Goal: Information Seeking & Learning: Learn about a topic

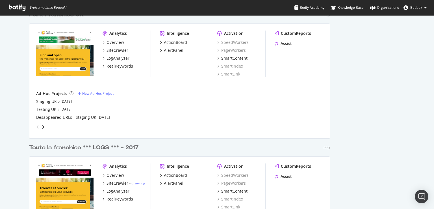
scroll to position [1192, 0]
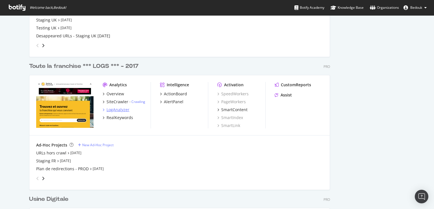
click at [114, 111] on div "LogAnalyzer" at bounding box center [117, 110] width 23 height 6
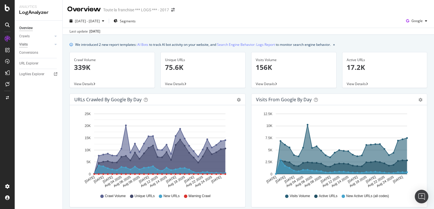
click at [24, 47] on div "Visits" at bounding box center [23, 44] width 8 height 6
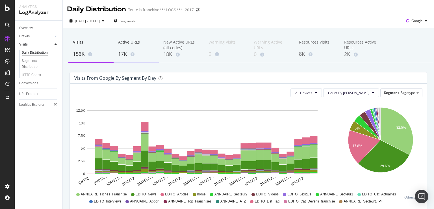
click at [121, 51] on div "17K" at bounding box center [136, 53] width 36 height 7
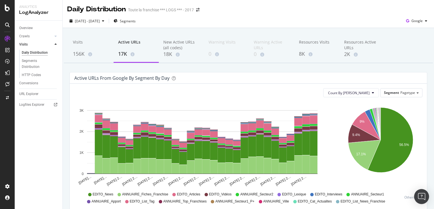
click at [423, 199] on img "Open Intercom Messenger" at bounding box center [420, 195] width 7 height 7
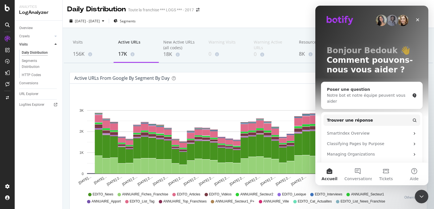
click at [358, 93] on div "Notre bot et notre équipe peuvent vous aider" at bounding box center [368, 98] width 83 height 12
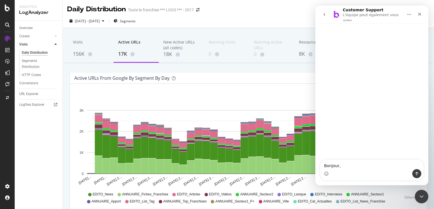
type textarea "Bonjour,"
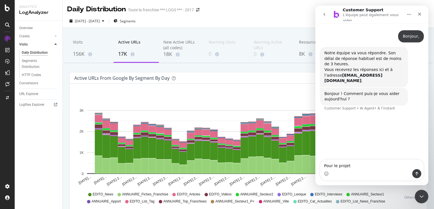
type textarea "Pour le projet"
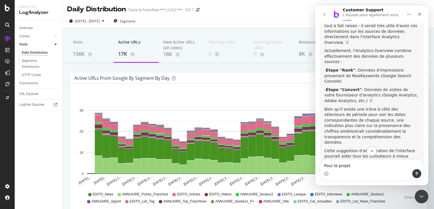
scroll to position [1, 0]
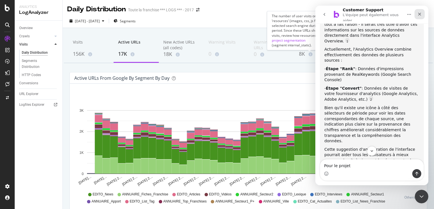
click at [418, 14] on icon "Fermer" at bounding box center [419, 14] width 5 height 5
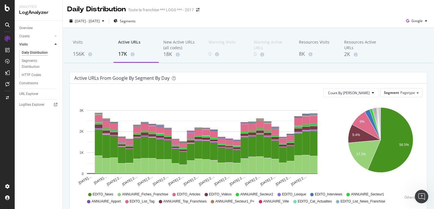
scroll to position [735, 0]
click at [174, 47] on div "The number of new pages with visits on the selected search engine during the cu…" at bounding box center [176, 40] width 85 height 19
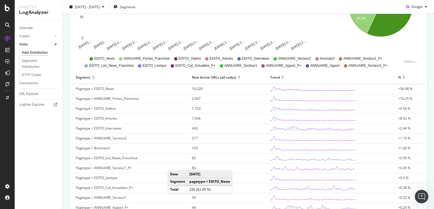
scroll to position [27, 0]
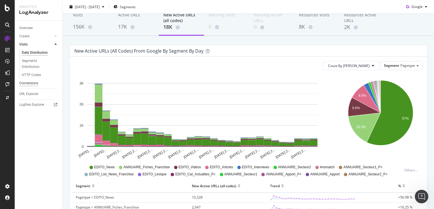
click at [32, 82] on div "Conversions" at bounding box center [28, 83] width 19 height 6
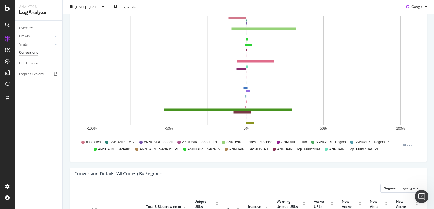
scroll to position [27, 0]
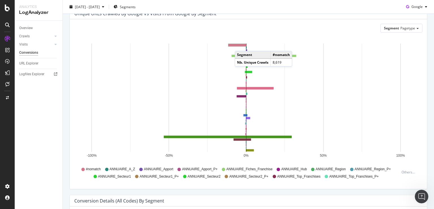
click at [240, 45] on rect "A chart." at bounding box center [236, 45] width 17 height 2
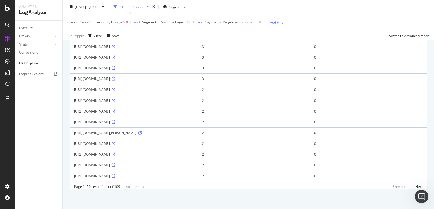
scroll to position [480, 0]
click at [415, 187] on link "Next" at bounding box center [416, 186] width 12 height 8
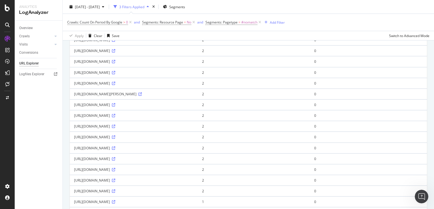
scroll to position [190, 0]
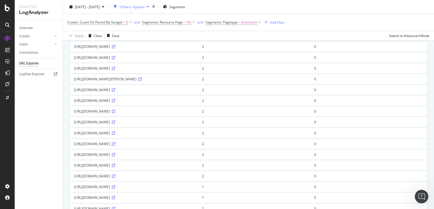
click at [115, 145] on icon at bounding box center [113, 143] width 3 height 3
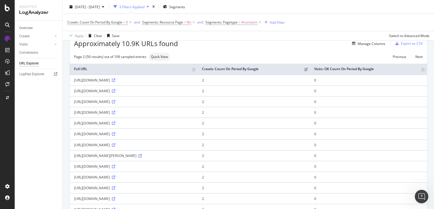
scroll to position [0, 0]
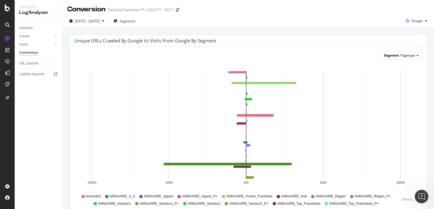
click at [409, 57] on span "Pagetype" at bounding box center [407, 55] width 15 height 5
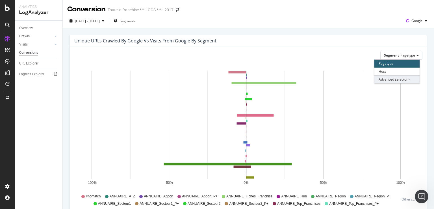
click at [399, 78] on div "Advanced selector >" at bounding box center [396, 79] width 45 height 8
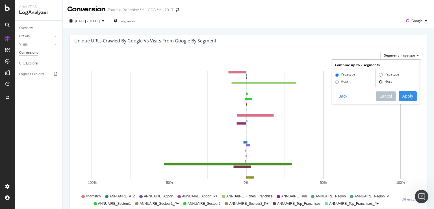
click at [378, 82] on input "Host" at bounding box center [380, 82] width 4 height 4
radio input "true"
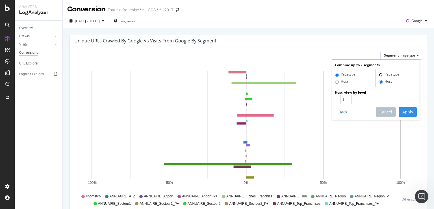
click at [378, 75] on input "Pagetype" at bounding box center [380, 75] width 4 height 4
radio input "false"
click at [383, 110] on button "Cancel" at bounding box center [385, 112] width 20 height 10
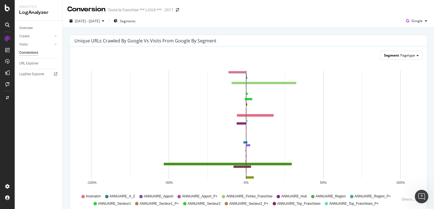
click at [400, 57] on span "Pagetype" at bounding box center [407, 55] width 15 height 5
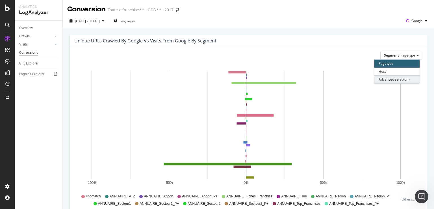
click at [389, 79] on div "Advanced selector >" at bounding box center [396, 79] width 45 height 8
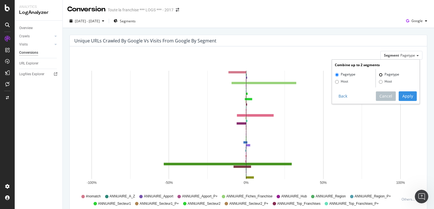
click at [378, 75] on input "Pagetype" at bounding box center [380, 75] width 4 height 4
radio input "false"
click at [335, 81] on input "Host" at bounding box center [337, 82] width 4 height 4
radio input "true"
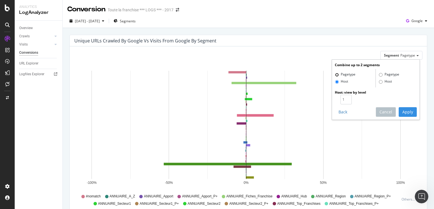
click at [335, 75] on input "Pagetype" at bounding box center [337, 75] width 4 height 4
radio input "true"
radio input "false"
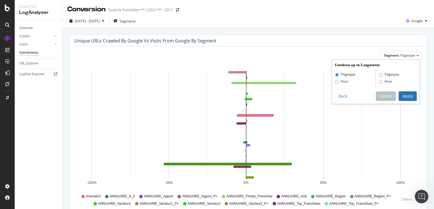
click at [402, 94] on button "Apply" at bounding box center [407, 96] width 18 height 10
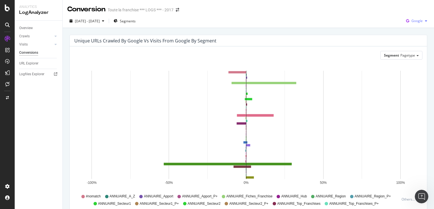
click at [422, 22] on div "button" at bounding box center [425, 20] width 7 height 3
click at [409, 53] on span "OpenAI" at bounding box center [416, 53] width 21 height 5
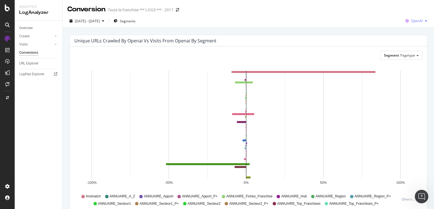
click at [415, 20] on span "OpenAI" at bounding box center [417, 20] width 12 height 5
click at [408, 45] on span "Bing" at bounding box center [415, 42] width 21 height 5
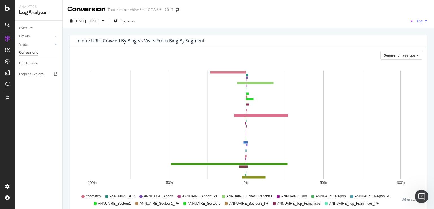
click at [415, 20] on span "Bing" at bounding box center [418, 20] width 7 height 5
click at [409, 65] on span "Other AI Bots" at bounding box center [416, 63] width 21 height 5
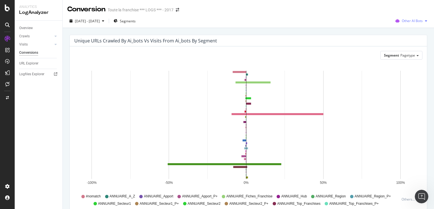
click at [413, 22] on span "Other AI Bots" at bounding box center [411, 20] width 21 height 5
click at [400, 32] on div "Google" at bounding box center [408, 32] width 40 height 8
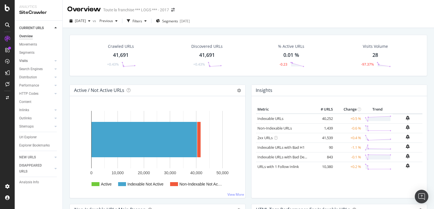
click at [30, 60] on link "Visits" at bounding box center [36, 61] width 34 height 6
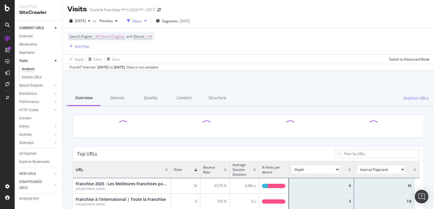
scroll to position [165, 341]
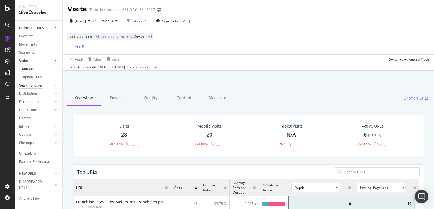
click at [36, 86] on div "Search Engines" at bounding box center [30, 85] width 23 height 6
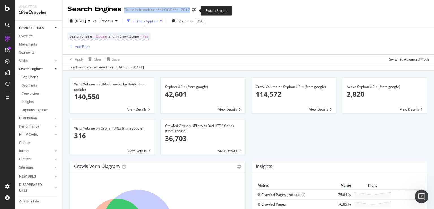
drag, startPoint x: 125, startPoint y: 11, endPoint x: 190, endPoint y: 11, distance: 65.5
click at [190, 11] on div "Search Engines Toute la franchise *** LOGS *** - 2017" at bounding box center [134, 10] width 134 height 10
copy div "Toute la franchise *** LOGS *** - 2017"
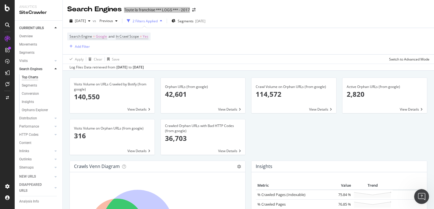
click at [422, 192] on div "Ouvrir le Messenger Intercom" at bounding box center [420, 195] width 19 height 19
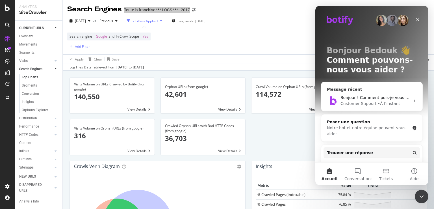
click at [370, 102] on div "Customer Support" at bounding box center [358, 103] width 36 height 6
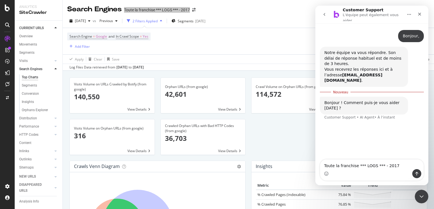
scroll to position [1, 0]
click at [324, 160] on textarea "Toute la franchise *** LOGS *** - 2017" at bounding box center [371, 164] width 103 height 10
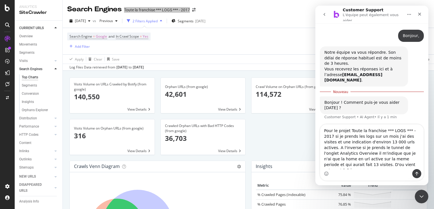
type textarea "Pour le projet Toute la franchise *** LOGS *** - 2017 si je prends les logs sur…"
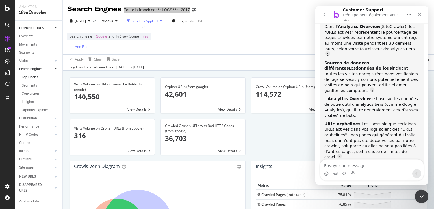
scroll to position [212, 0]
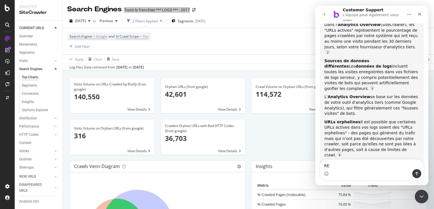
type textarea "R"
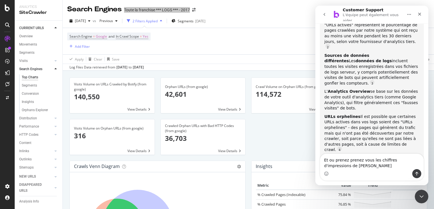
scroll to position [218, 0]
type textarea "Et ou prenez prenez vous les chiffres d'impressions de Analytics Overview ?"
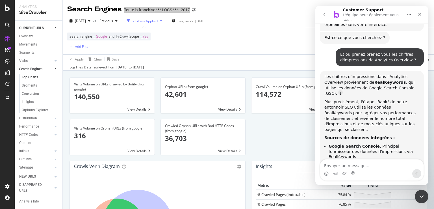
scroll to position [362, 0]
type textarea "oui"
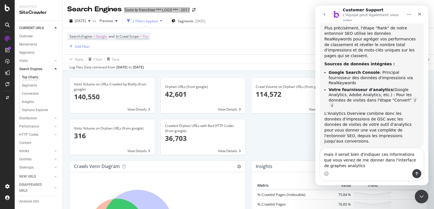
scroll to position [437, 0]
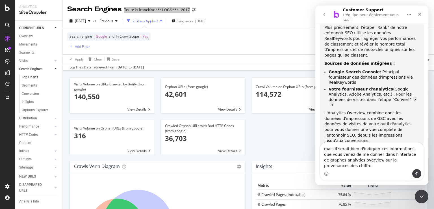
type textarea "mais il serait bien d'indiquer ces informations que vous venez de me donner dan…"
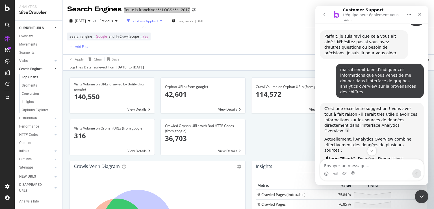
scroll to position [619, 0]
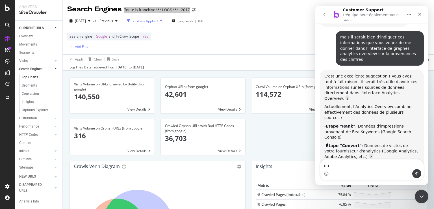
type textarea "oui"
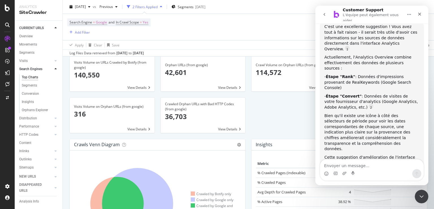
scroll to position [0, 0]
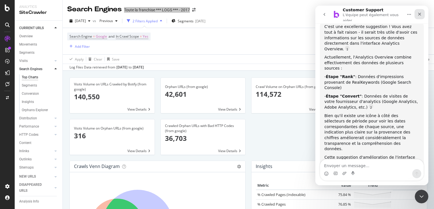
click at [421, 13] on icon "Fermer" at bounding box center [419, 14] width 5 height 5
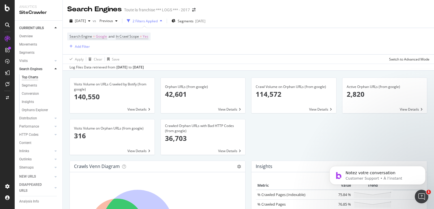
click at [284, 21] on div "2025 Aug. 27th vs Previous 2 Filters Applied Segments 2025-07-04" at bounding box center [248, 21] width 371 height 11
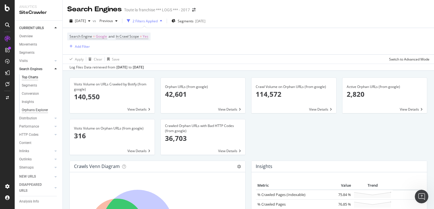
click at [35, 113] on div "Orphans Explorer" at bounding box center [35, 110] width 26 height 6
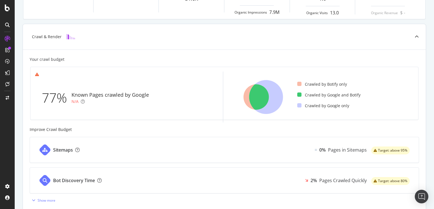
scroll to position [130, 0]
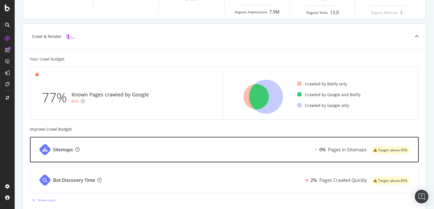
click at [68, 150] on div "Sitemaps" at bounding box center [63, 149] width 20 height 6
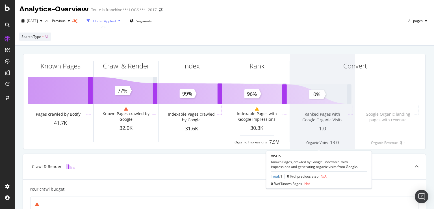
click at [314, 117] on span at bounding box center [322, 101] width 65 height 94
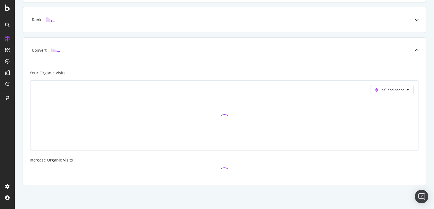
scroll to position [208, 0]
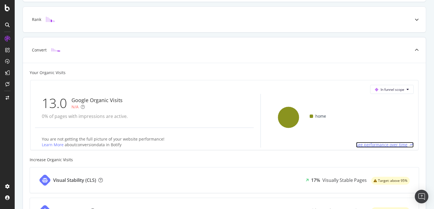
click at [379, 143] on span "See performance over time" at bounding box center [381, 145] width 51 height 6
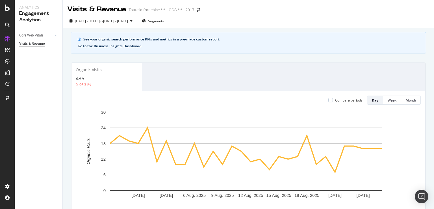
click at [128, 46] on button "Go to the Business Insights Dashboard" at bounding box center [110, 46] width 64 height 4
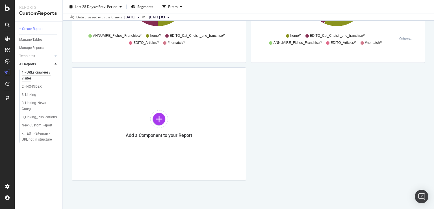
scroll to position [117, 0]
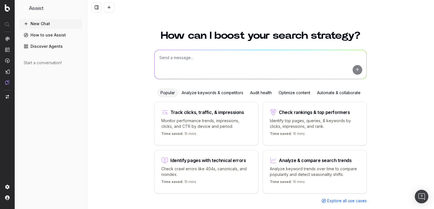
scroll to position [10, 0]
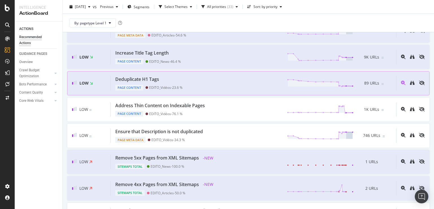
scroll to position [390, 0]
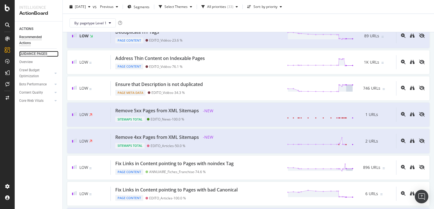
click at [30, 56] on div "GUIDANCE PAGES" at bounding box center [33, 54] width 28 height 6
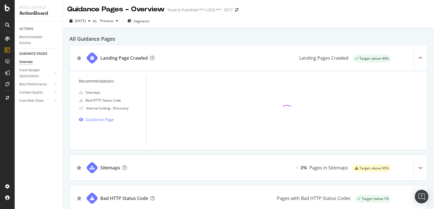
click at [418, 169] on icon at bounding box center [420, 167] width 4 height 4
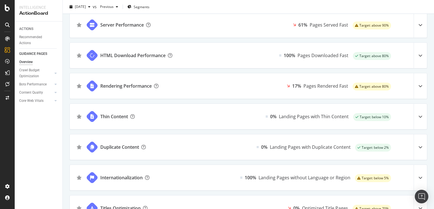
scroll to position [390, 0]
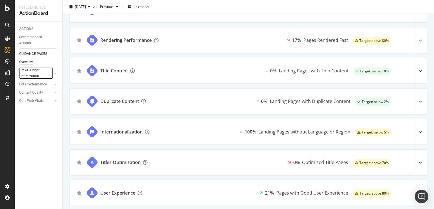
click at [36, 68] on div "Crawl Budget Optimization" at bounding box center [34, 73] width 30 height 12
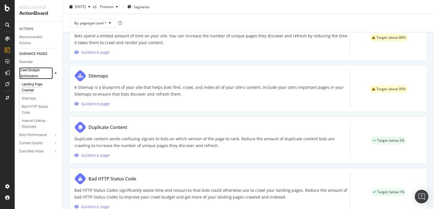
scroll to position [322, 0]
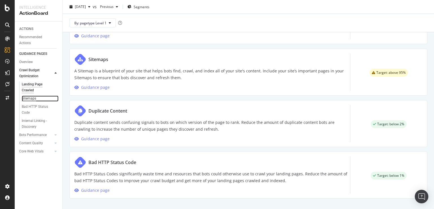
click at [32, 99] on div "Sitemaps" at bounding box center [29, 98] width 14 height 6
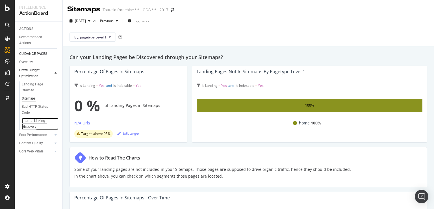
click at [30, 123] on div "Internal Linking - Discovery" at bounding box center [38, 124] width 32 height 12
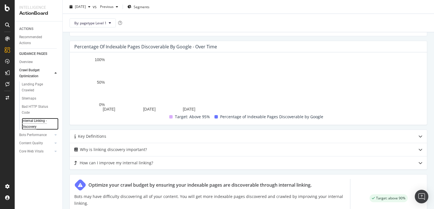
scroll to position [347, 0]
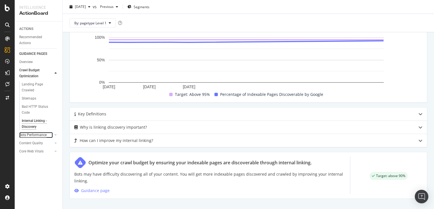
click at [36, 136] on div "Bots Performance" at bounding box center [32, 135] width 27 height 6
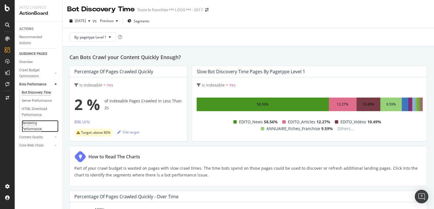
click at [34, 129] on div "Rendering Performance" at bounding box center [38, 126] width 32 height 12
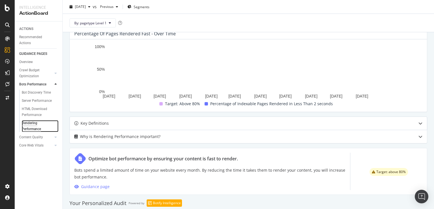
scroll to position [218, 0]
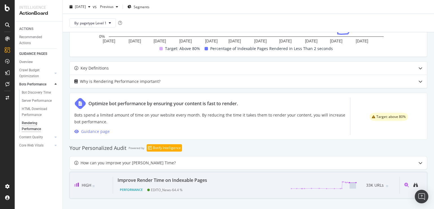
click at [167, 181] on div "Improve Render Time on Indexable Pages" at bounding box center [161, 179] width 89 height 7
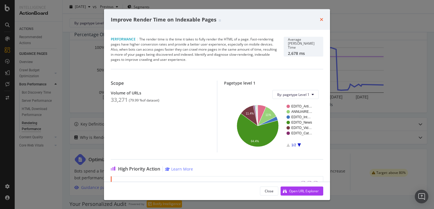
click at [323, 19] on icon "times" at bounding box center [320, 19] width 3 height 5
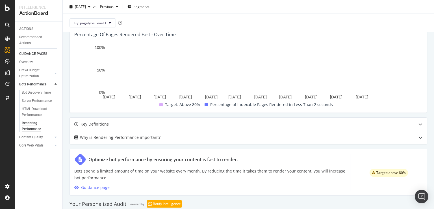
scroll to position [162, 0]
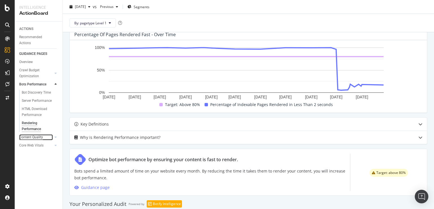
click at [36, 138] on div "Content Quality" at bounding box center [31, 137] width 24 height 6
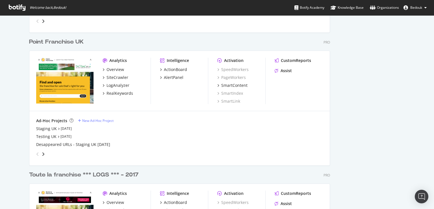
scroll to position [1192, 0]
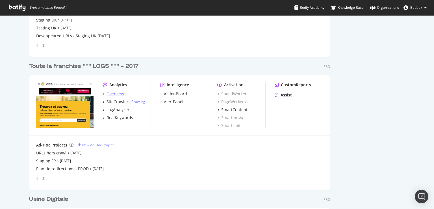
click at [114, 93] on div "Overview" at bounding box center [114, 94] width 17 height 6
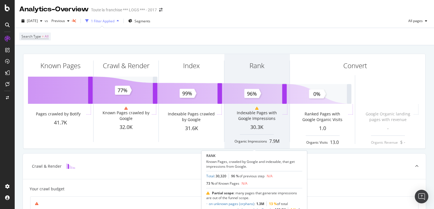
click at [266, 144] on div "Rank Indexable Pages with Google Impressions 30.3K Organic Impressions 7.9M" at bounding box center [256, 101] width 65 height 94
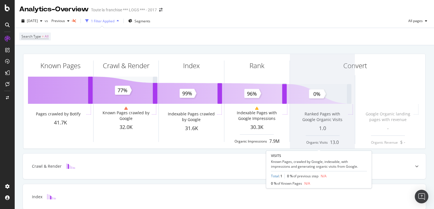
click at [318, 129] on span at bounding box center [322, 101] width 65 height 94
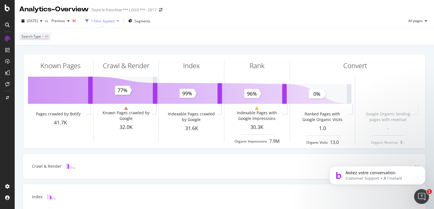
click at [418, 196] on icon "Ouvrir le Messenger Intercom" at bounding box center [420, 195] width 9 height 9
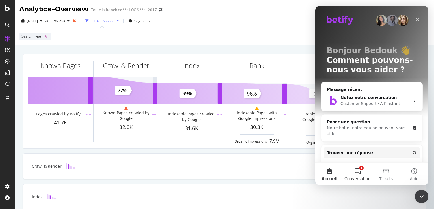
click at [353, 173] on button "1 Conversations" at bounding box center [357, 173] width 28 height 23
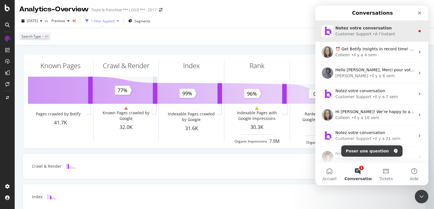
click at [378, 32] on div "• À l’instant" at bounding box center [383, 34] width 22 height 6
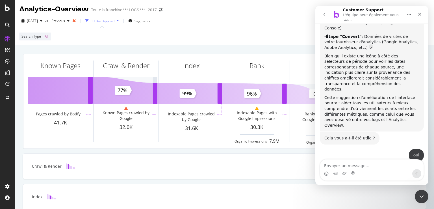
scroll to position [729, 0]
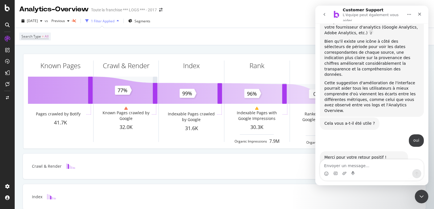
scroll to position [744, 0]
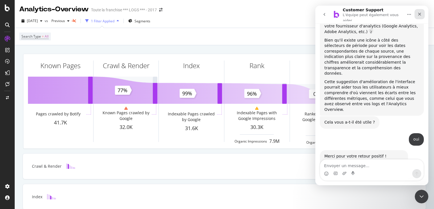
click at [421, 13] on icon "Fermer" at bounding box center [419, 14] width 5 height 5
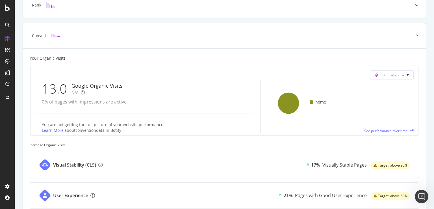
scroll to position [263, 0]
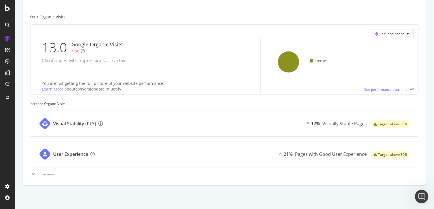
click at [132, 157] on div "User Experience 21% Pages with Good User Experience Target: above 80%" at bounding box center [224, 153] width 388 height 25
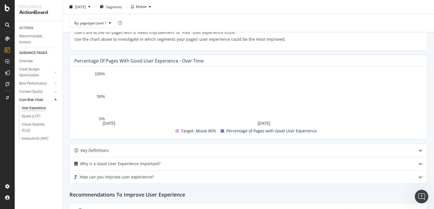
scroll to position [190, 0]
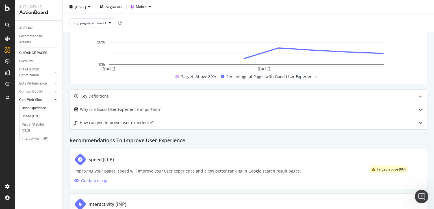
click at [110, 124] on div "How can you improve user experience?" at bounding box center [117, 122] width 74 height 7
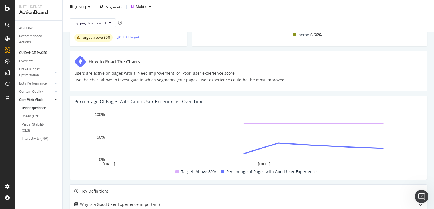
scroll to position [0, 0]
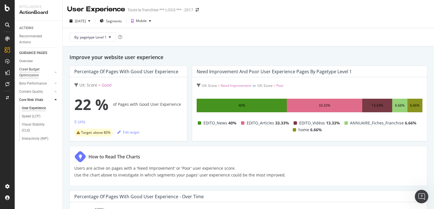
click at [33, 73] on div "Crawl Budget Optimization" at bounding box center [34, 72] width 30 height 12
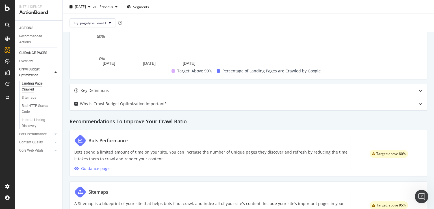
scroll to position [244, 0]
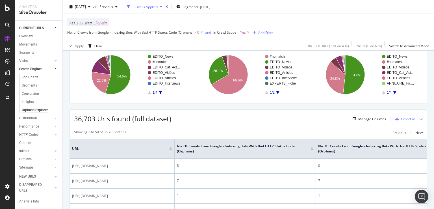
scroll to position [54, 0]
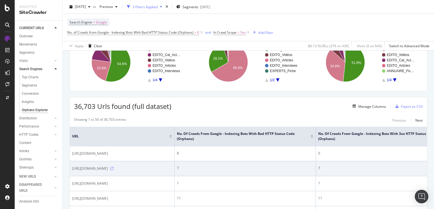
click at [113, 170] on icon at bounding box center [111, 168] width 3 height 3
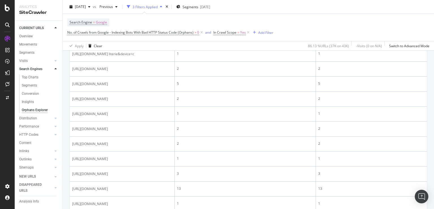
scroll to position [732, 0]
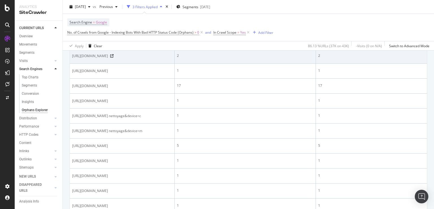
scroll to position [190, 0]
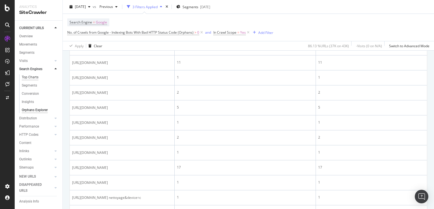
click at [32, 80] on div "Top Charts" at bounding box center [30, 77] width 17 height 6
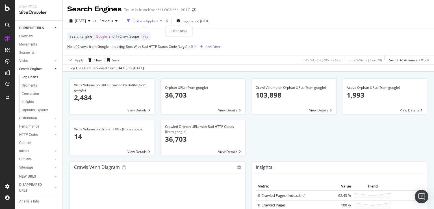
click at [168, 21] on icon "times" at bounding box center [166, 20] width 3 height 3
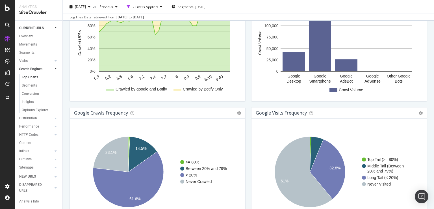
scroll to position [649, 0]
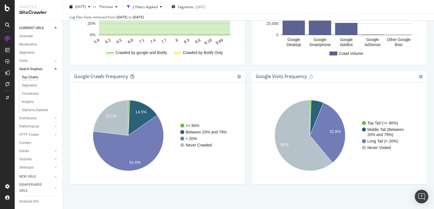
click at [130, 75] on icon at bounding box center [132, 77] width 4 height 4
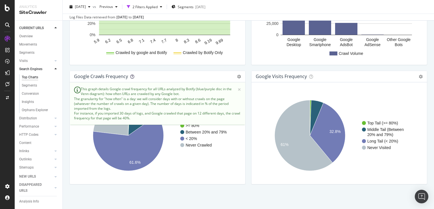
click at [130, 75] on icon at bounding box center [132, 77] width 4 height 4
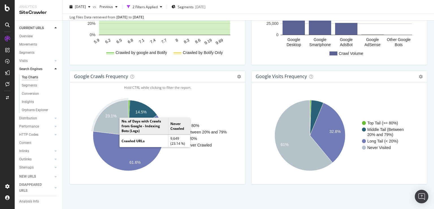
click at [114, 121] on icon "A chart." at bounding box center [110, 117] width 35 height 35
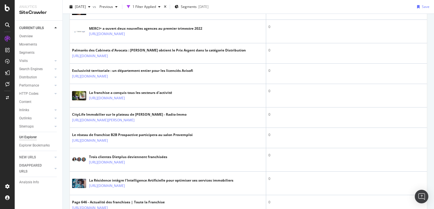
scroll to position [190, 0]
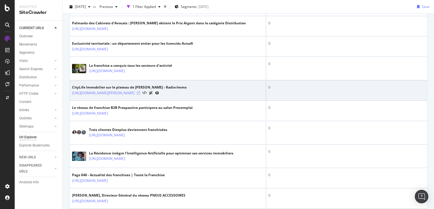
click at [140, 95] on icon at bounding box center [138, 92] width 3 height 3
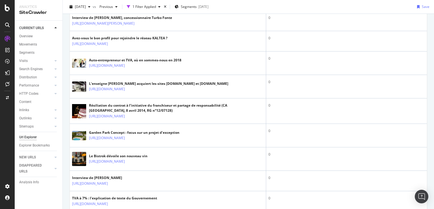
scroll to position [650, 0]
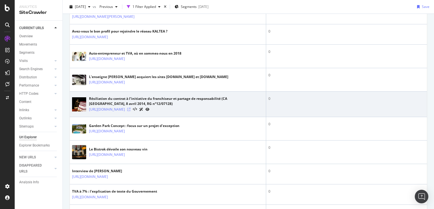
click at [130, 111] on icon at bounding box center [128, 109] width 3 height 3
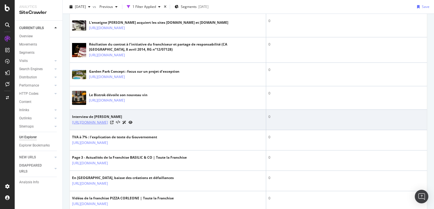
scroll to position [732, 0]
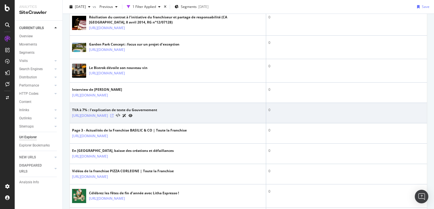
click at [113, 117] on icon at bounding box center [111, 115] width 3 height 3
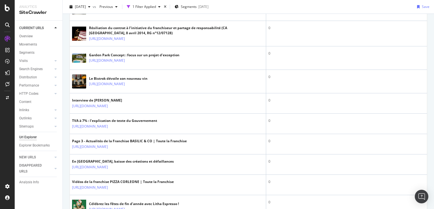
scroll to position [704, 0]
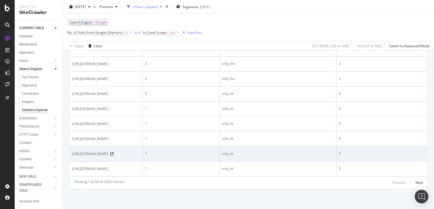
scroll to position [932, 0]
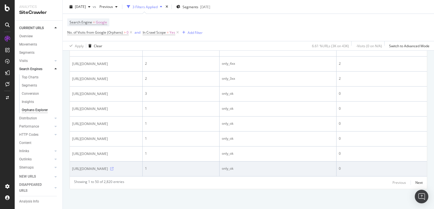
click at [113, 167] on icon at bounding box center [111, 168] width 3 height 3
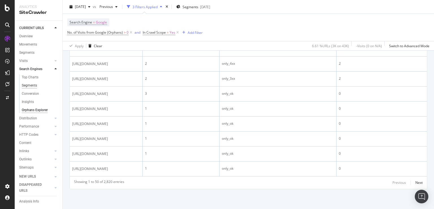
click at [30, 88] on div "Segments" at bounding box center [29, 85] width 15 height 6
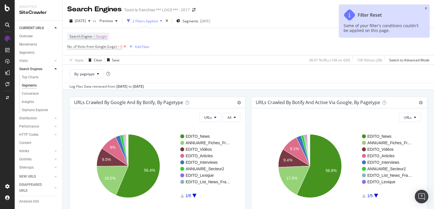
click at [125, 48] on icon at bounding box center [124, 47] width 5 height 6
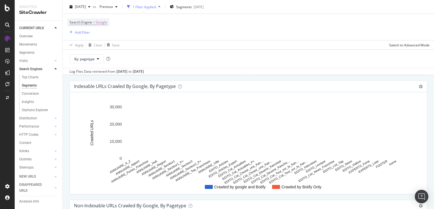
scroll to position [135, 0]
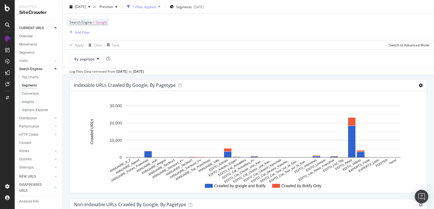
click at [418, 85] on icon at bounding box center [420, 85] width 4 height 4
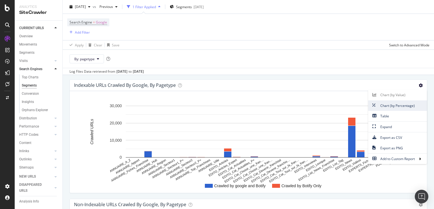
click at [401, 106] on span "Chart (by Percentage)" at bounding box center [397, 106] width 59 height 8
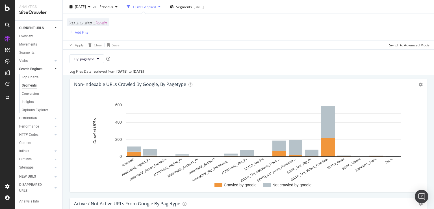
scroll to position [244, 0]
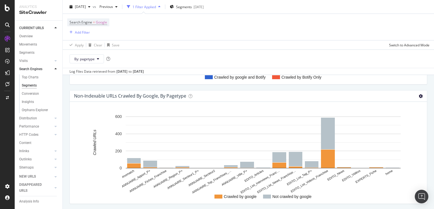
click at [418, 95] on icon at bounding box center [420, 96] width 4 height 4
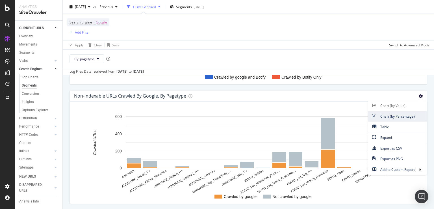
click at [388, 116] on span "Chart (by Percentage)" at bounding box center [397, 116] width 59 height 8
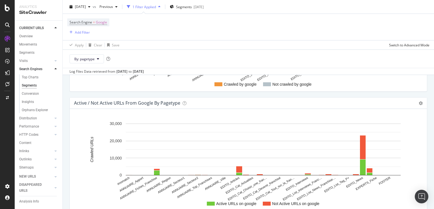
scroll to position [352, 0]
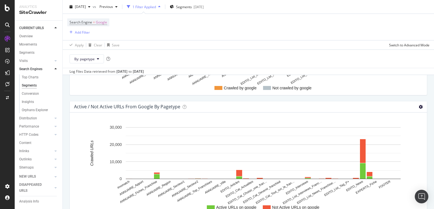
click at [418, 106] on icon at bounding box center [420, 107] width 4 height 4
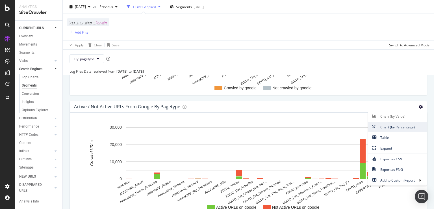
click at [401, 129] on span "Chart (by Percentage)" at bounding box center [397, 127] width 59 height 8
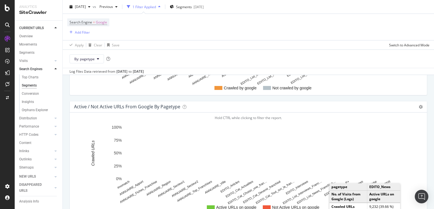
scroll to position [379, 0]
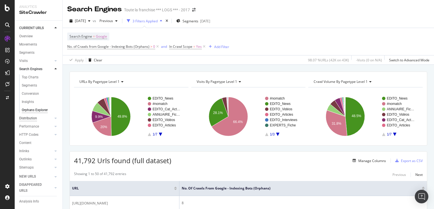
click at [32, 121] on div "Distribution" at bounding box center [28, 118] width 18 height 6
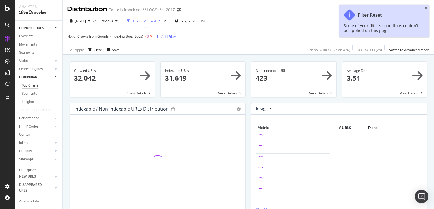
click at [151, 37] on icon at bounding box center [151, 37] width 5 height 6
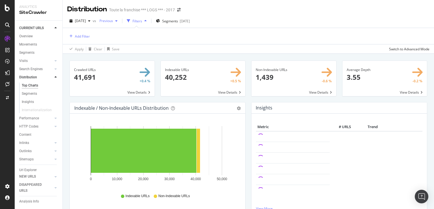
click at [120, 22] on div "button" at bounding box center [116, 20] width 7 height 3
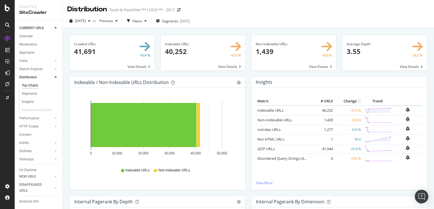
click at [93, 27] on div "[DATE] vs Previous Filters Segments [DATE]" at bounding box center [248, 21] width 371 height 11
click at [113, 22] on span "Previous" at bounding box center [105, 20] width 16 height 5
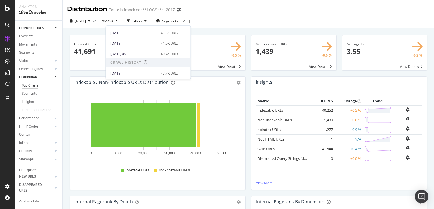
scroll to position [108, 0]
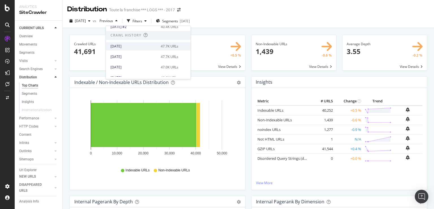
click at [135, 47] on div "2025 Jul. 1st" at bounding box center [133, 46] width 47 height 5
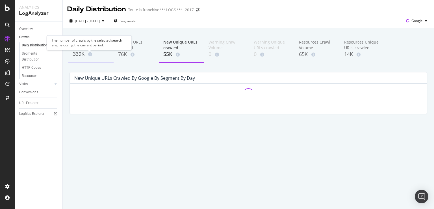
click at [82, 54] on div "339K" at bounding box center [91, 53] width 36 height 7
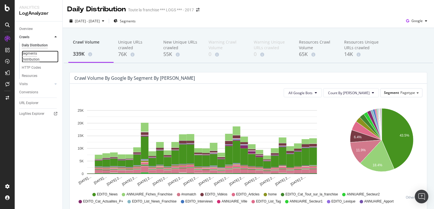
click at [28, 56] on div "Segments Distribution" at bounding box center [37, 57] width 31 height 12
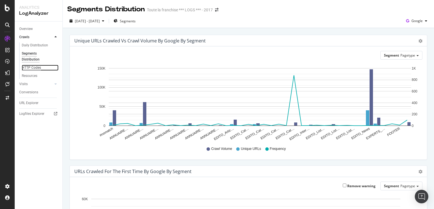
click at [31, 67] on div "HTTP Codes" at bounding box center [31, 68] width 19 height 6
click at [418, 41] on icon "gear" at bounding box center [420, 41] width 4 height 4
click at [393, 67] on span "Table" at bounding box center [403, 64] width 45 height 8
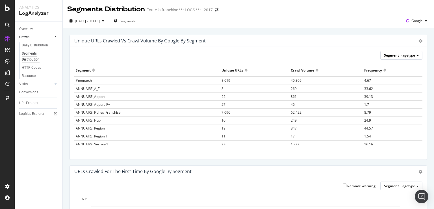
click at [401, 56] on span "Pagetype" at bounding box center [407, 55] width 15 height 5
click at [418, 40] on icon "gear" at bounding box center [420, 41] width 4 height 4
click at [406, 51] on span "Chart (by Value)" at bounding box center [403, 52] width 45 height 8
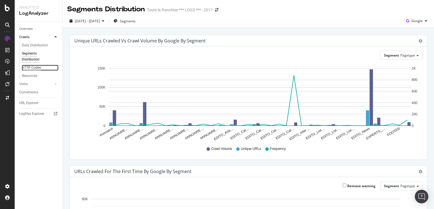
click at [36, 68] on div "HTTP Codes" at bounding box center [31, 68] width 19 height 6
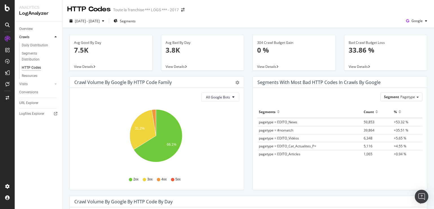
click at [354, 66] on span "View Details" at bounding box center [357, 66] width 19 height 5
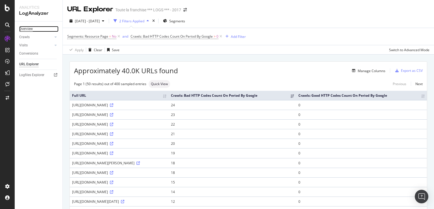
click at [31, 30] on div "Overview" at bounding box center [26, 29] width 14 height 6
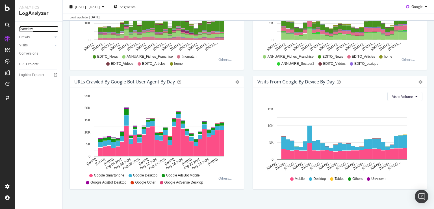
scroll to position [261, 0]
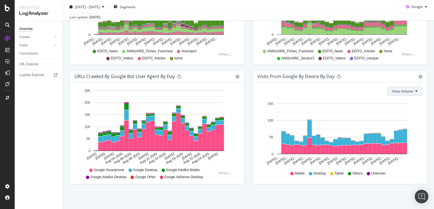
click at [410, 89] on button "Visits Volume" at bounding box center [404, 90] width 35 height 9
click at [401, 113] on span "Active URLs" at bounding box center [397, 112] width 21 height 5
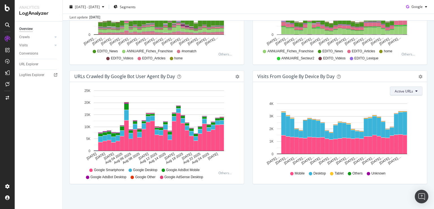
click at [410, 90] on button "Active URLs" at bounding box center [405, 90] width 32 height 9
click at [403, 100] on span "Visits Volume" at bounding box center [400, 101] width 21 height 5
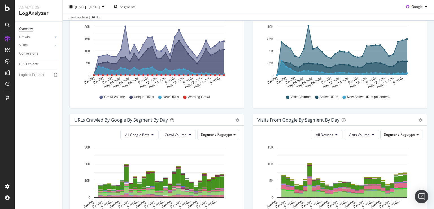
scroll to position [0, 0]
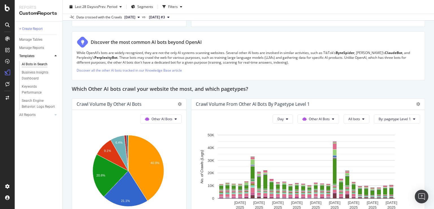
scroll to position [875, 0]
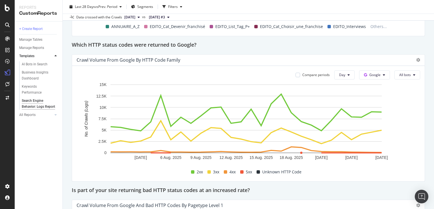
scroll to position [677, 0]
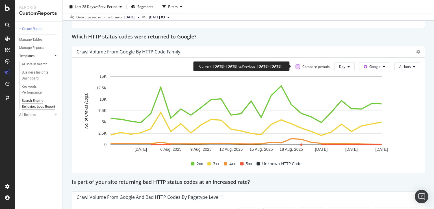
click at [295, 65] on div at bounding box center [297, 66] width 5 height 5
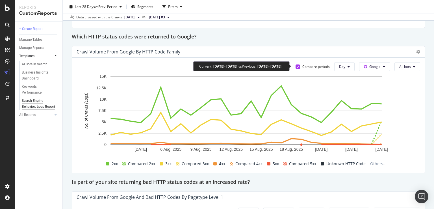
click at [296, 65] on icon at bounding box center [297, 66] width 3 height 3
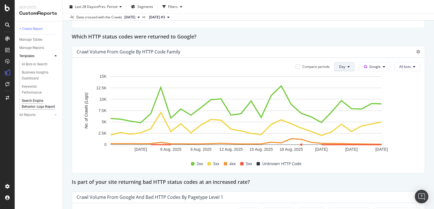
click at [346, 68] on button "Day" at bounding box center [344, 66] width 20 height 9
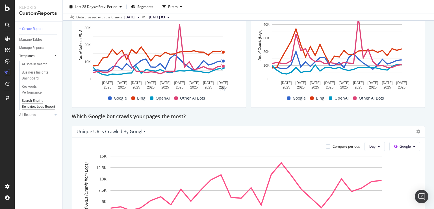
scroll to position [0, 0]
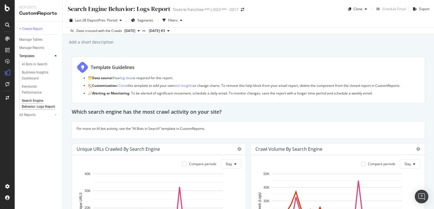
click at [172, 31] on button "[DATE] #3" at bounding box center [158, 30] width 25 height 7
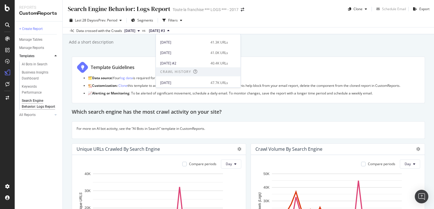
scroll to position [108, 0]
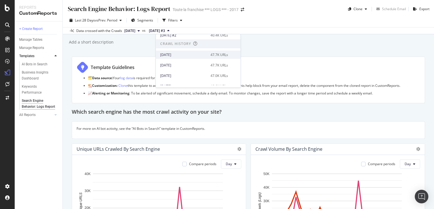
click at [194, 54] on div "2025 Jul. 1st" at bounding box center [183, 54] width 47 height 5
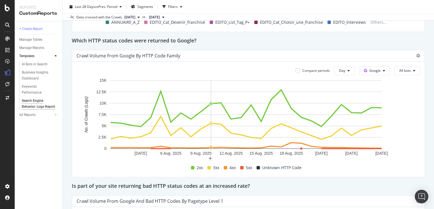
scroll to position [650, 0]
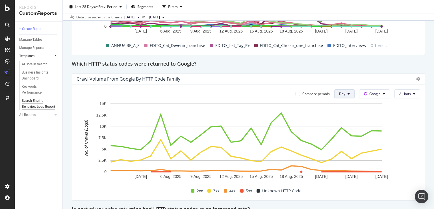
click at [339, 93] on span "Day" at bounding box center [342, 93] width 6 height 5
click at [342, 116] on span "Week" at bounding box center [340, 114] width 10 height 5
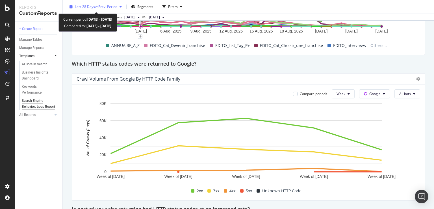
click at [122, 7] on icon "button" at bounding box center [120, 6] width 2 height 3
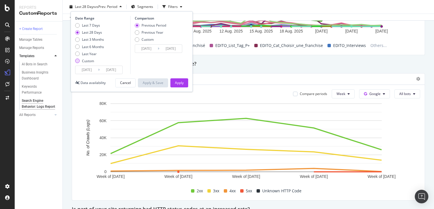
click at [87, 62] on div "Custom" at bounding box center [88, 60] width 12 height 5
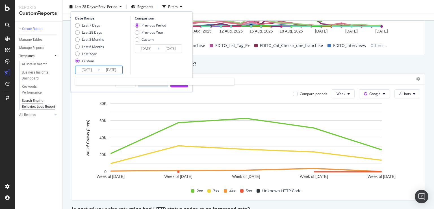
click at [88, 70] on input "2025/07/31" at bounding box center [86, 70] width 23 height 8
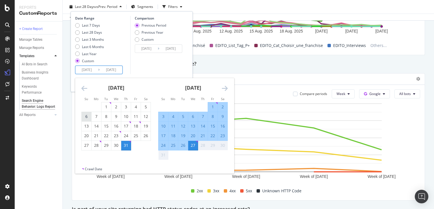
click at [85, 117] on div "6" at bounding box center [87, 116] width 10 height 6
type input "2025/05/14"
type input "2025/07/05"
type input "2025/07/06"
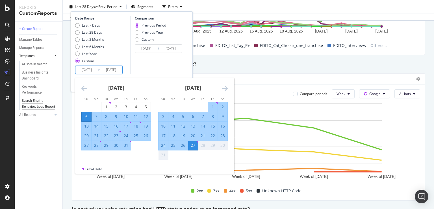
click at [160, 67] on div "Comparison Previous Period Previous Year Custom 2025/05/14 Navigate forward to …" at bounding box center [157, 45] width 54 height 58
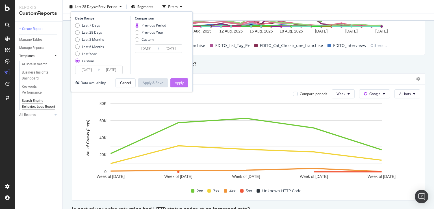
click at [179, 83] on div "Apply" at bounding box center [179, 82] width 9 height 5
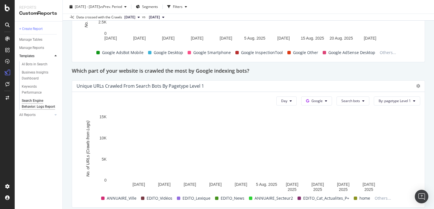
scroll to position [352, 0]
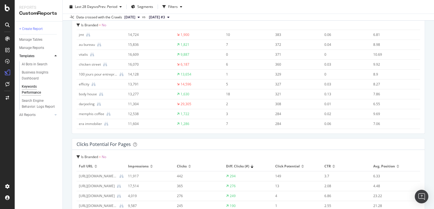
scroll to position [1273, 0]
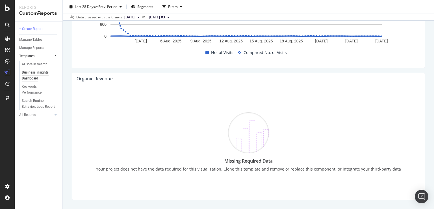
scroll to position [635, 0]
